Goal: Task Accomplishment & Management: Use online tool/utility

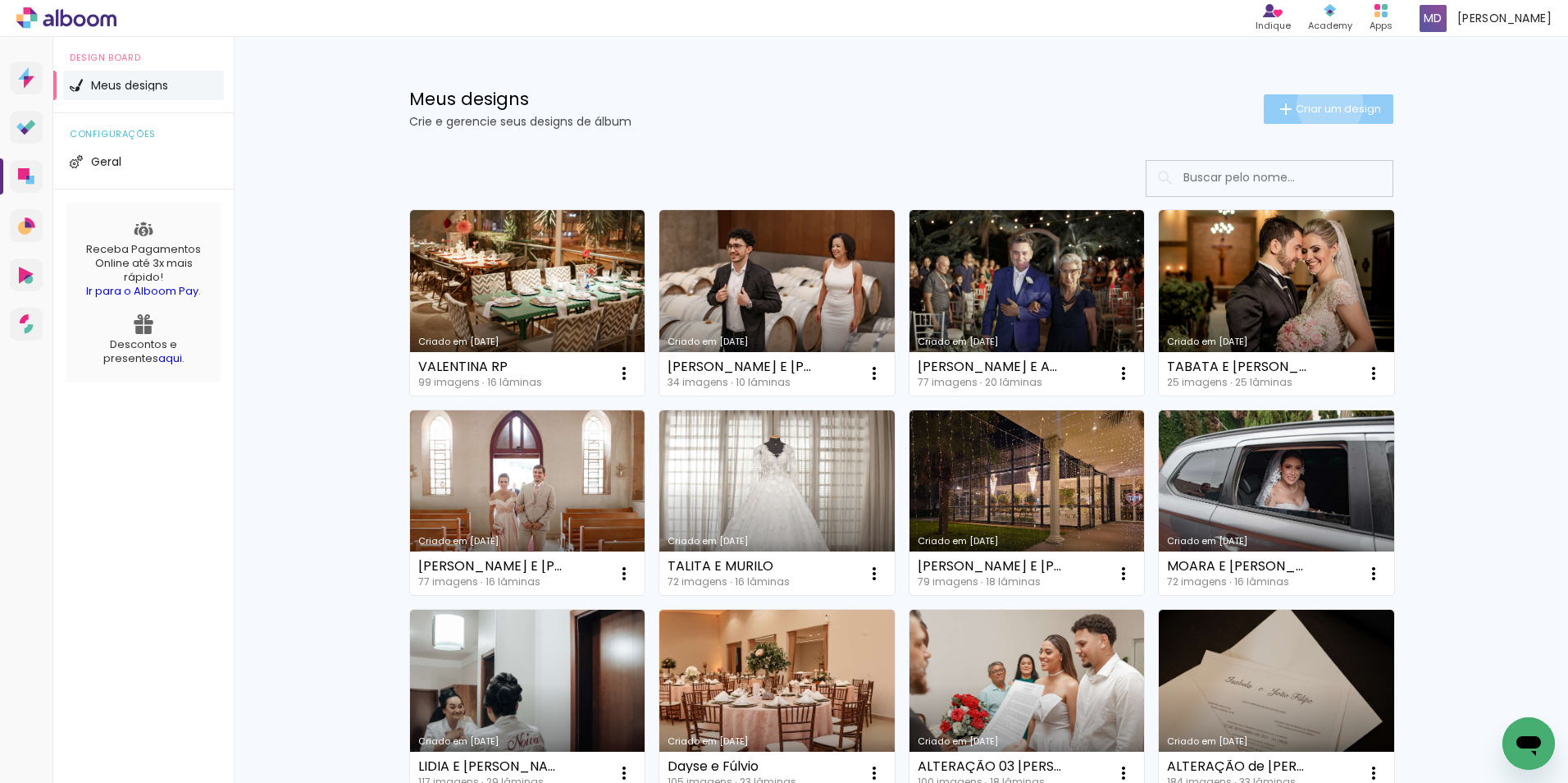
click at [1321, 104] on span "Criar um design" at bounding box center [1338, 109] width 85 height 11
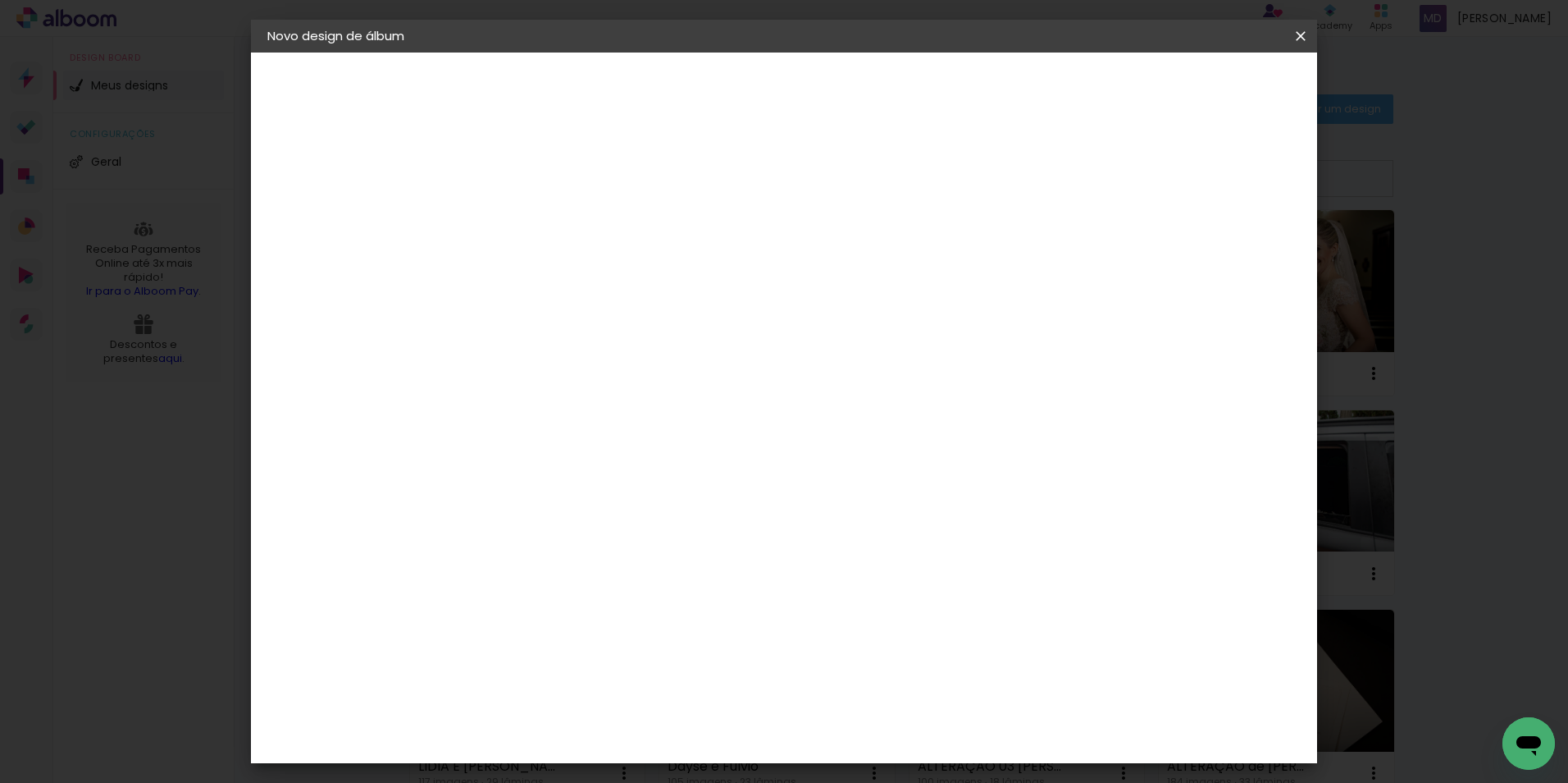
click at [536, 224] on input at bounding box center [536, 220] width 0 height 25
type input "ISADORA"
type paper-input "ISADORA"
click at [0, 0] on slot "Avançar" at bounding box center [0, 0] width 0 height 0
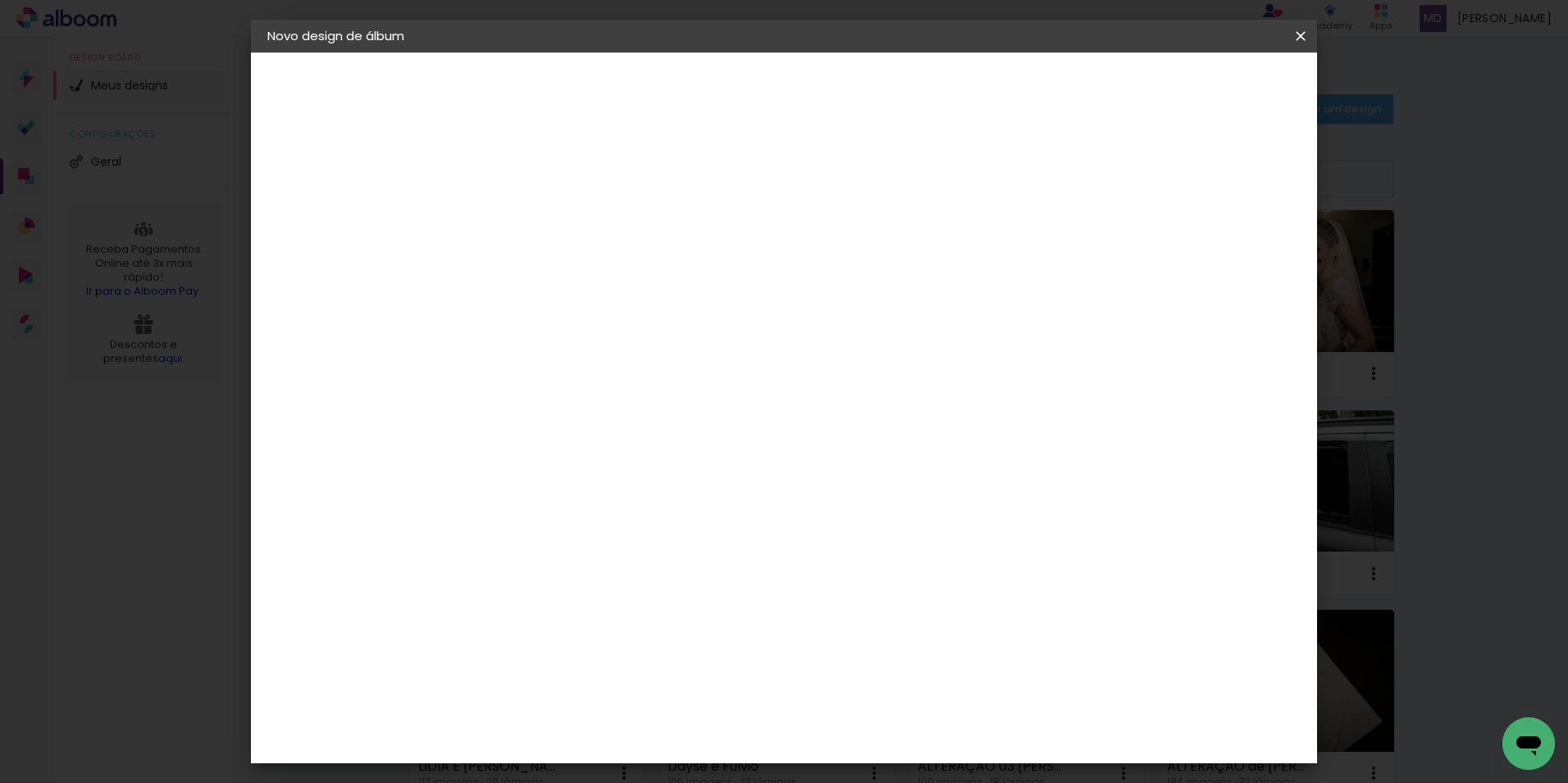
click at [533, 752] on div "Foto 15" at bounding box center [539, 764] width 30 height 26
click at [0, 0] on slot "Avançar" at bounding box center [0, 0] width 0 height 0
click at [803, 95] on paper-button "Avançar" at bounding box center [762, 86] width 80 height 28
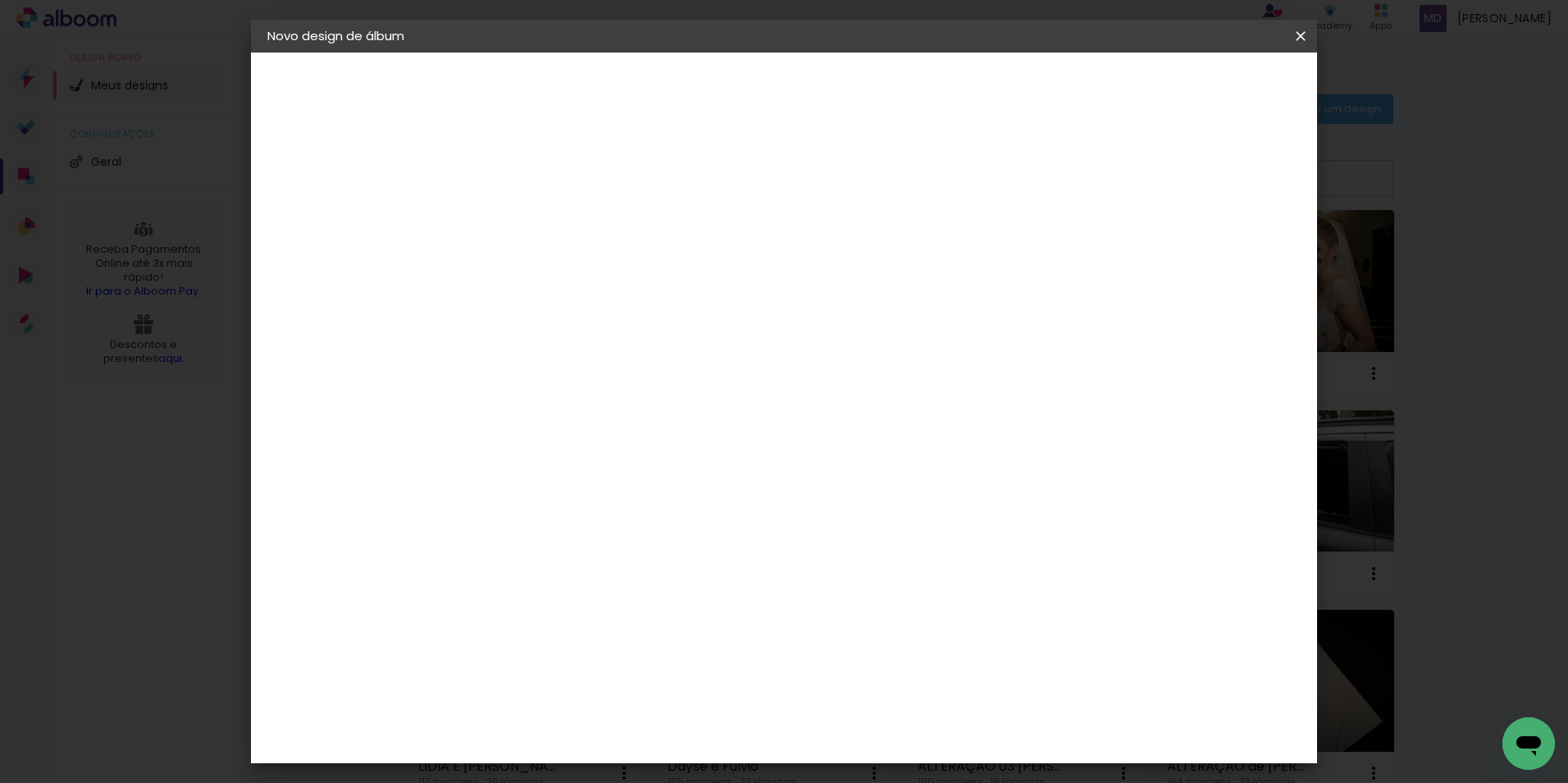
click at [1215, 95] on paper-button "Iniciar design" at bounding box center [1161, 86] width 108 height 28
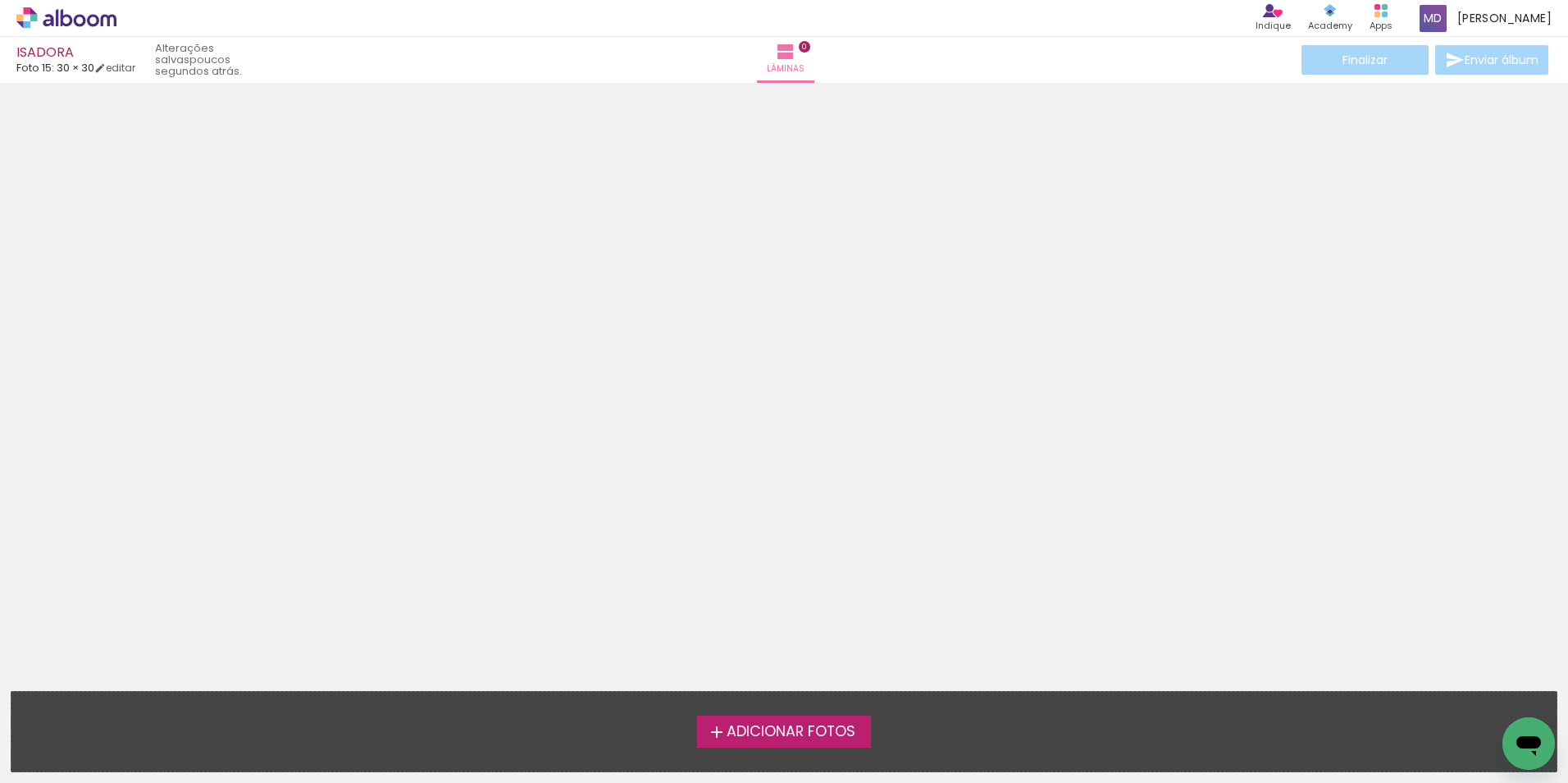
click at [796, 729] on span "Adicionar Fotos" at bounding box center [791, 732] width 128 height 14
click at [0, 0] on input "file" at bounding box center [0, 0] width 0 height 0
